Goal: Transaction & Acquisition: Purchase product/service

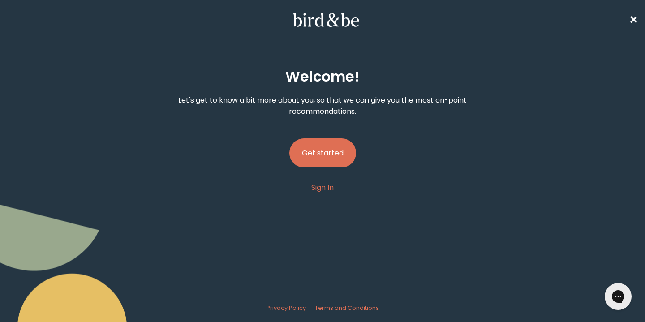
click at [328, 151] on button "Get started" at bounding box center [322, 152] width 67 height 29
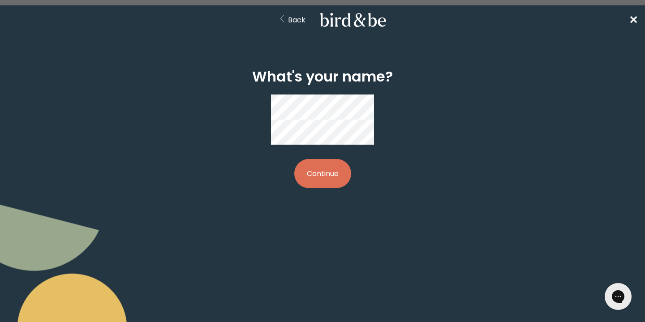
click at [294, 159] on button "Continue" at bounding box center [322, 173] width 57 height 29
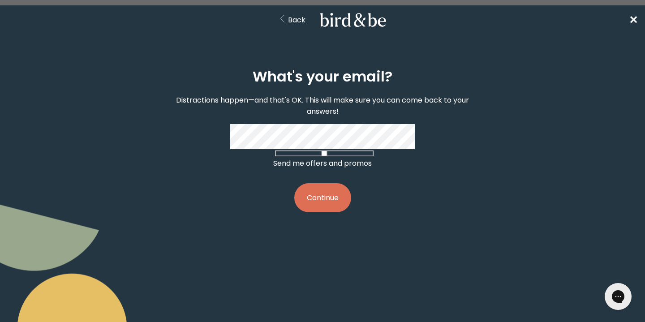
click at [294, 183] on button "Continue" at bounding box center [322, 197] width 57 height 29
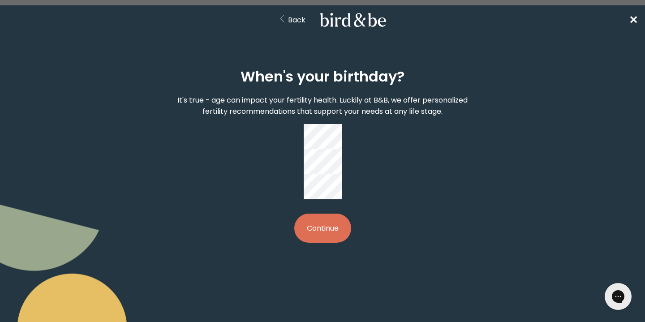
click at [328, 214] on button "Continue" at bounding box center [322, 228] width 57 height 29
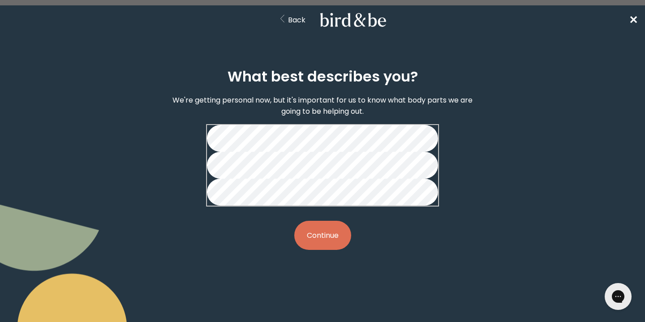
click at [329, 250] on button "Continue" at bounding box center [322, 235] width 57 height 29
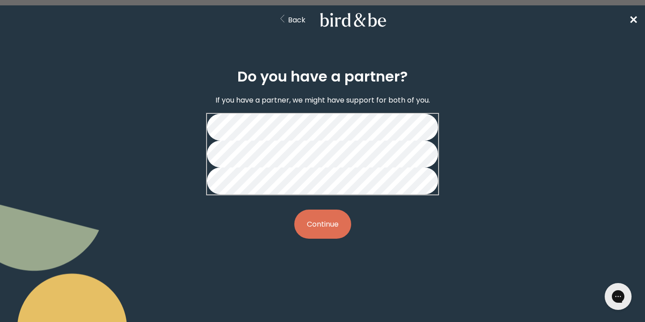
click at [317, 239] on button "Continue" at bounding box center [322, 224] width 57 height 29
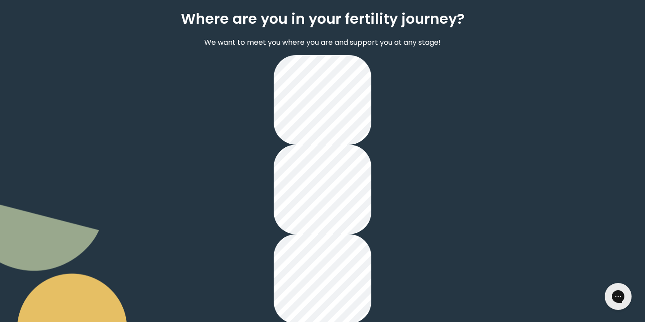
scroll to position [76, 0]
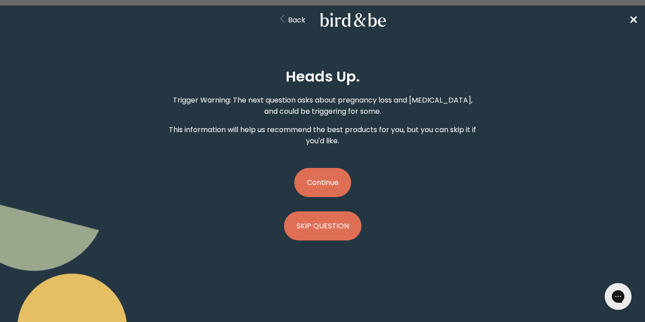
click at [329, 178] on button "Continue" at bounding box center [322, 182] width 57 height 29
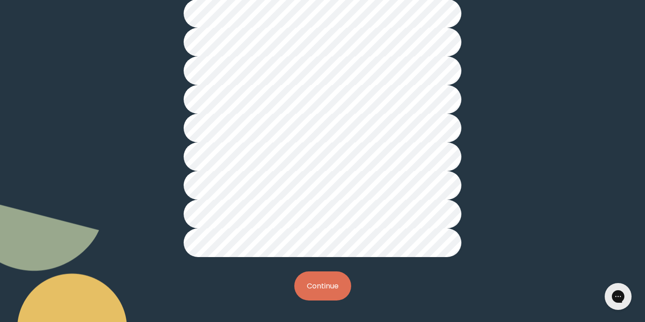
scroll to position [241, 0]
click at [335, 280] on button "Continue" at bounding box center [322, 286] width 57 height 29
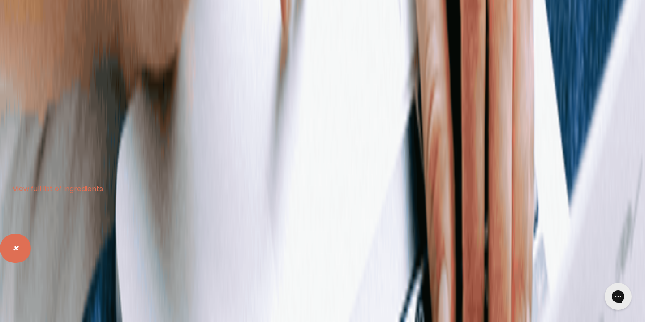
scroll to position [1900, 0]
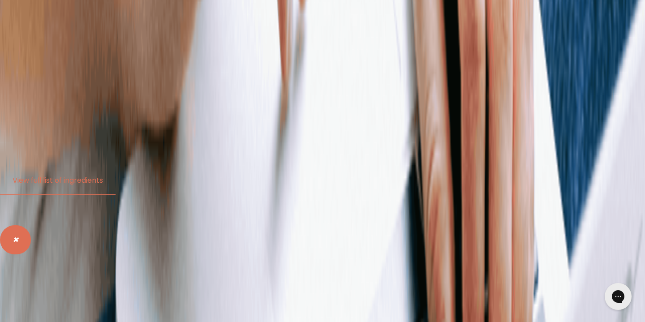
scroll to position [1926, 0]
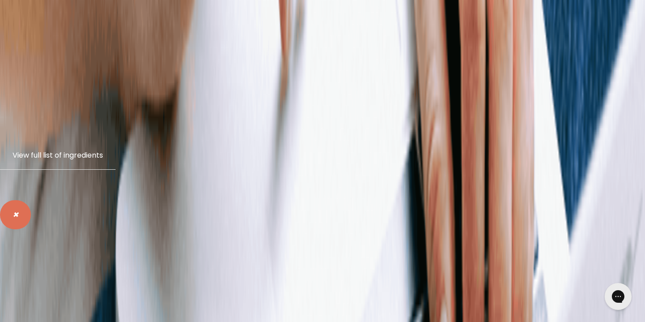
click at [116, 141] on button "View full list of ingredients" at bounding box center [58, 155] width 116 height 29
click at [585, 179] on div at bounding box center [322, 179] width 645 height 0
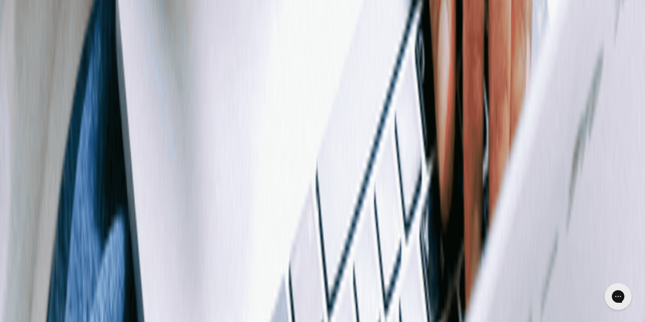
scroll to position [2237, 0]
